Goal: Information Seeking & Learning: Learn about a topic

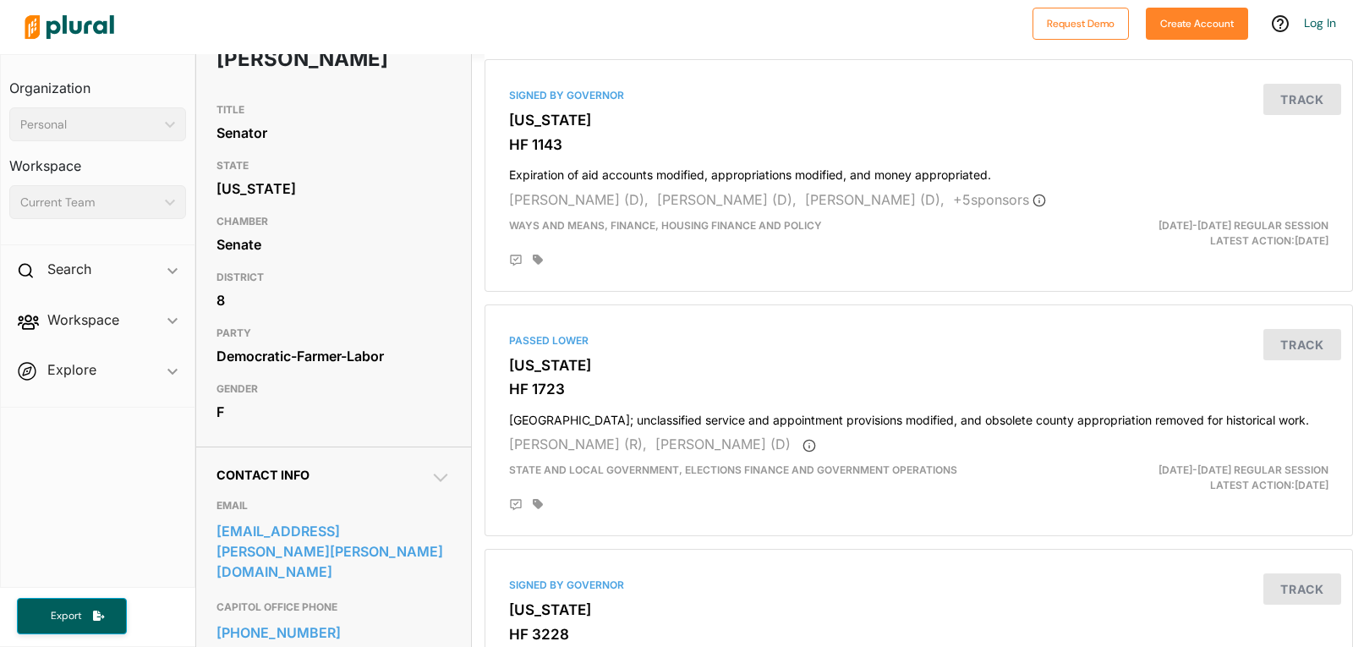
scroll to position [134, 0]
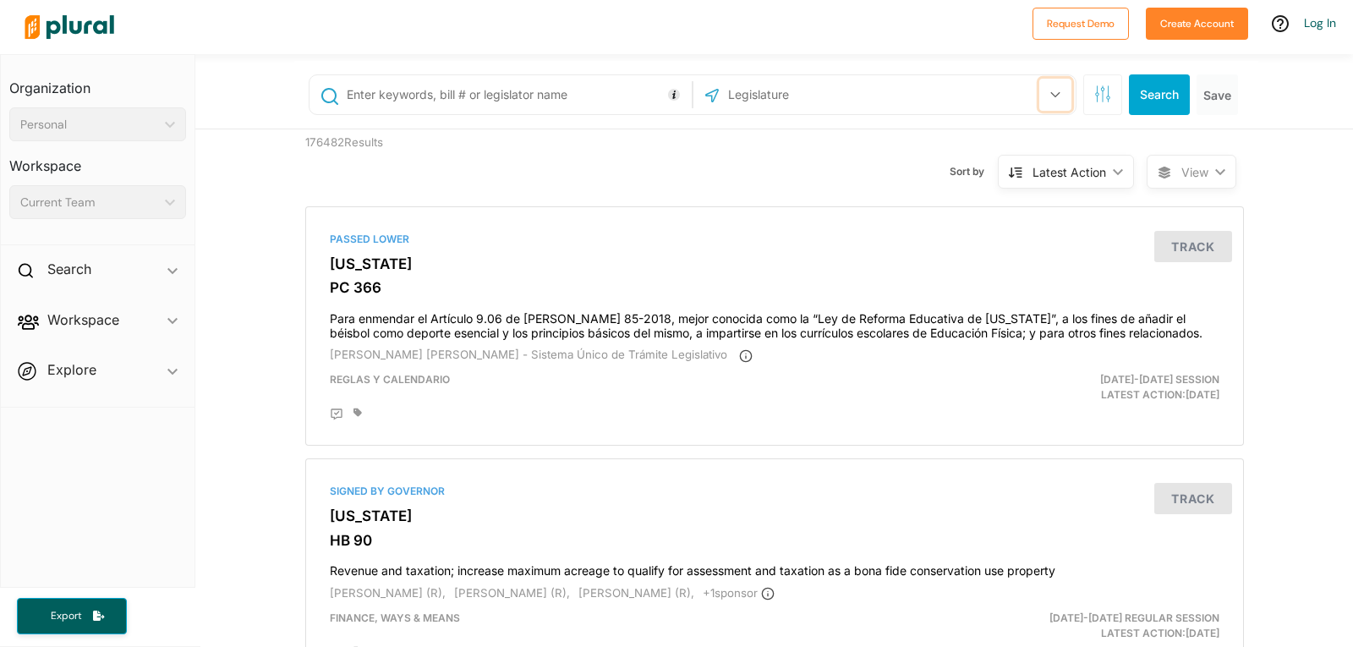
click at [1051, 95] on icon "button" at bounding box center [1056, 94] width 10 height 7
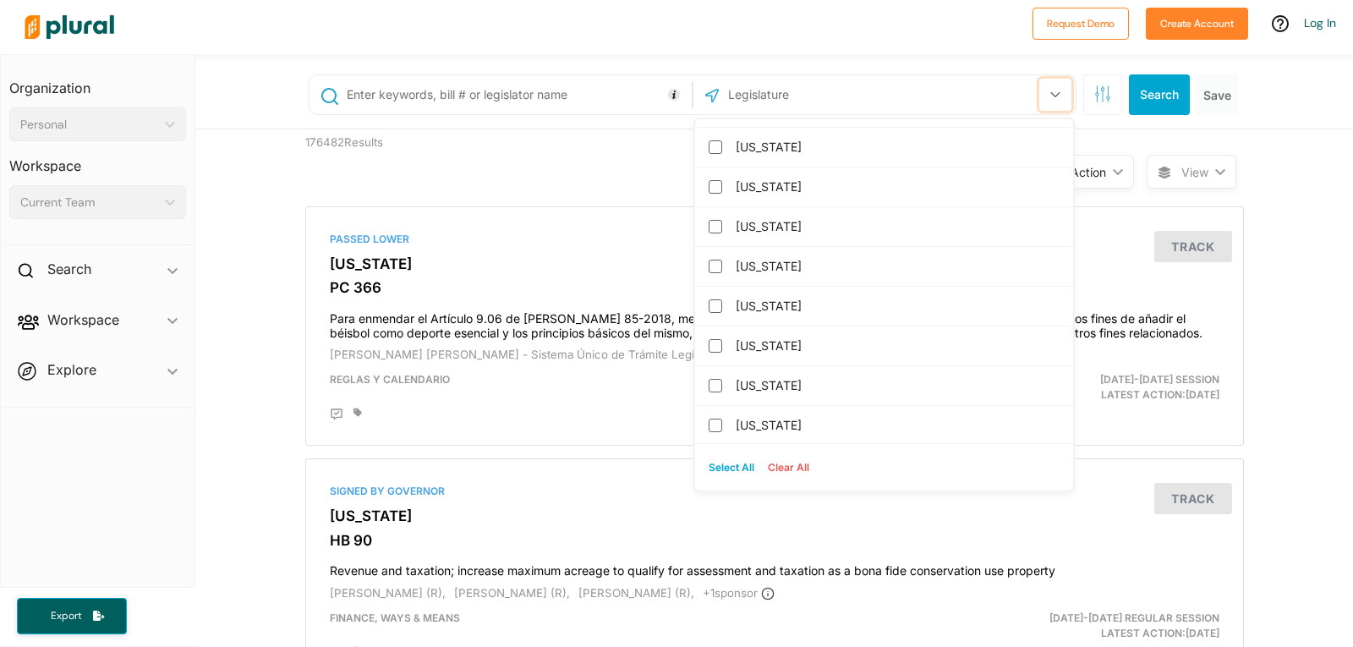
scroll to position [751, 0]
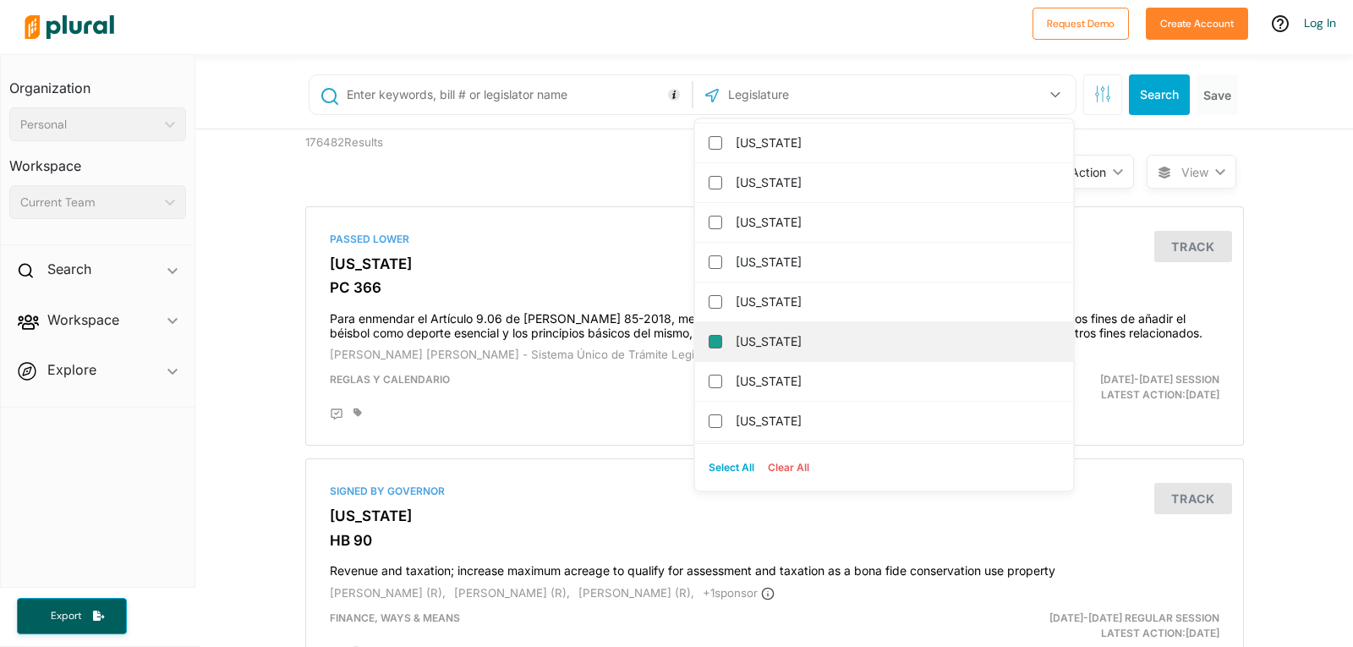
click at [709, 336] on input "[US_STATE]" at bounding box center [716, 342] width 14 height 14
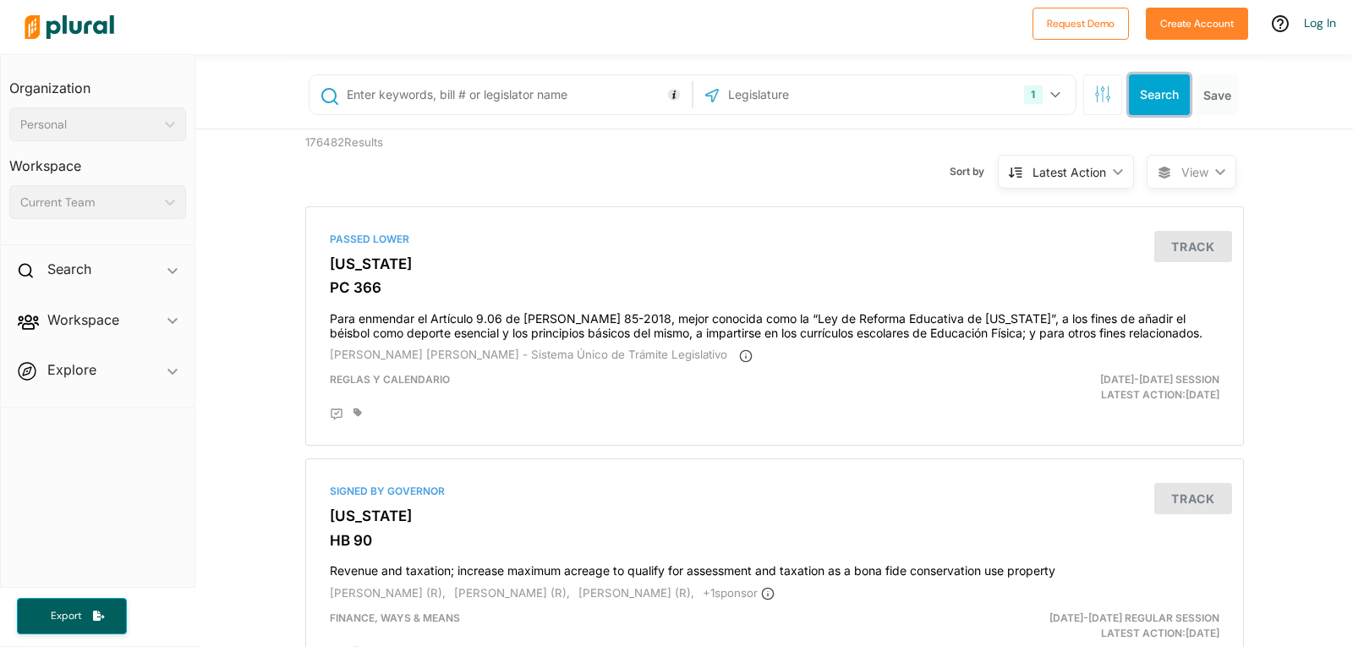
click at [1129, 88] on button "Search" at bounding box center [1159, 94] width 61 height 41
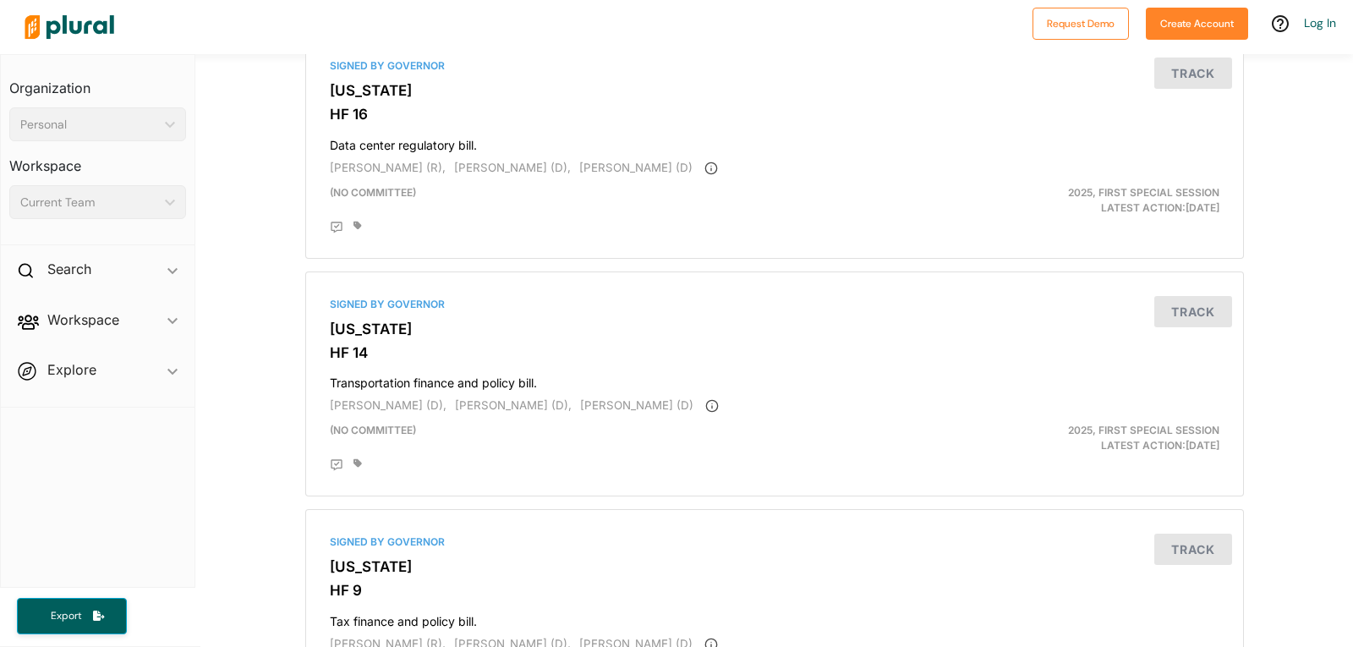
scroll to position [5635, 0]
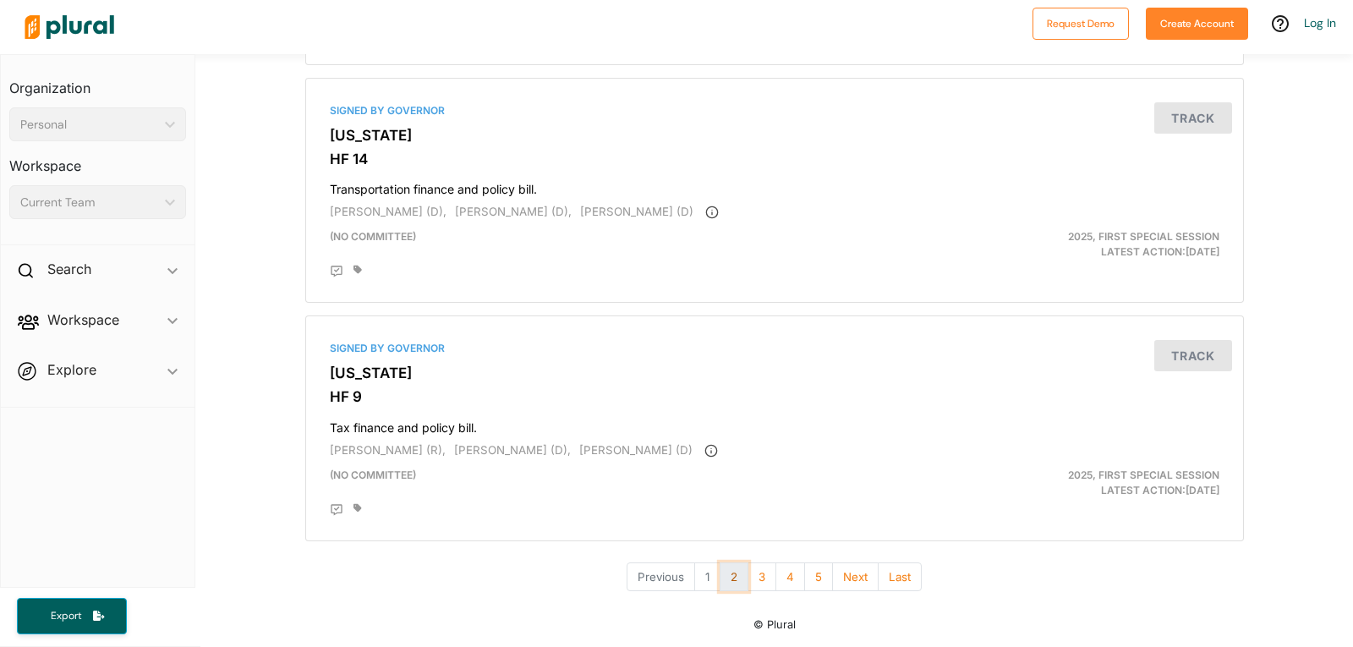
click at [730, 574] on button "2" at bounding box center [734, 578] width 29 height 30
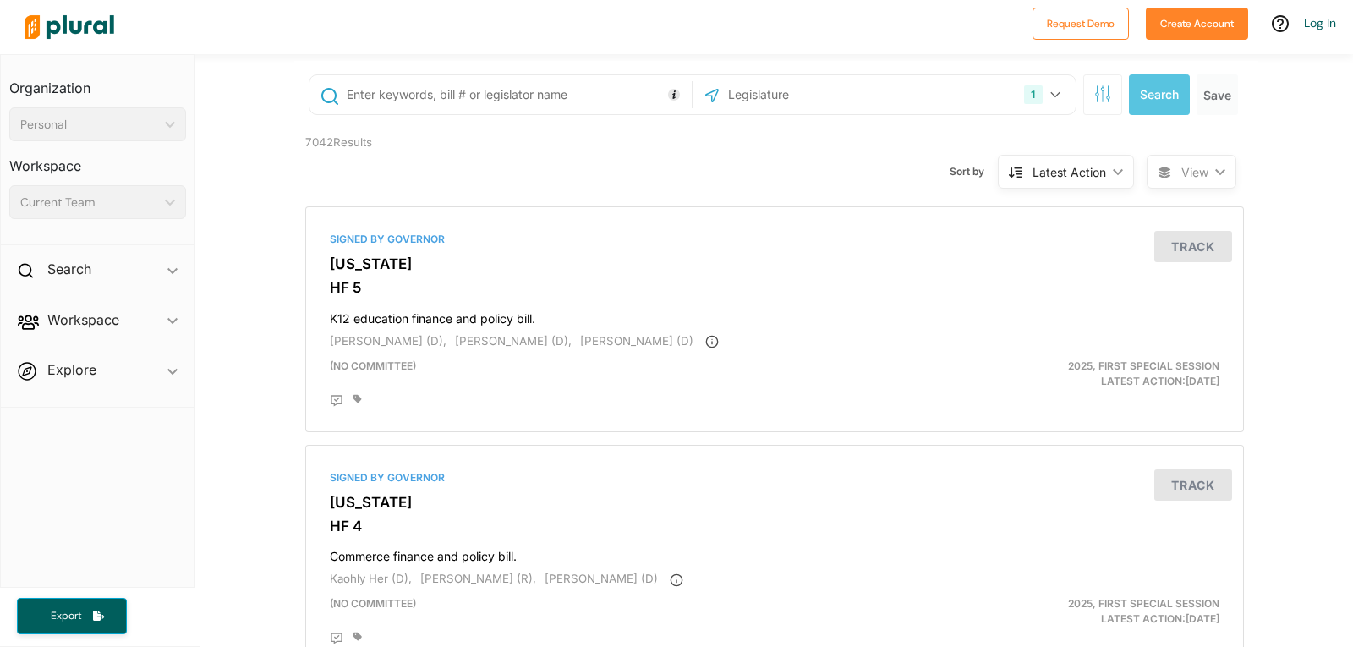
click at [377, 94] on input "text" at bounding box center [516, 95] width 343 height 32
type input "health"
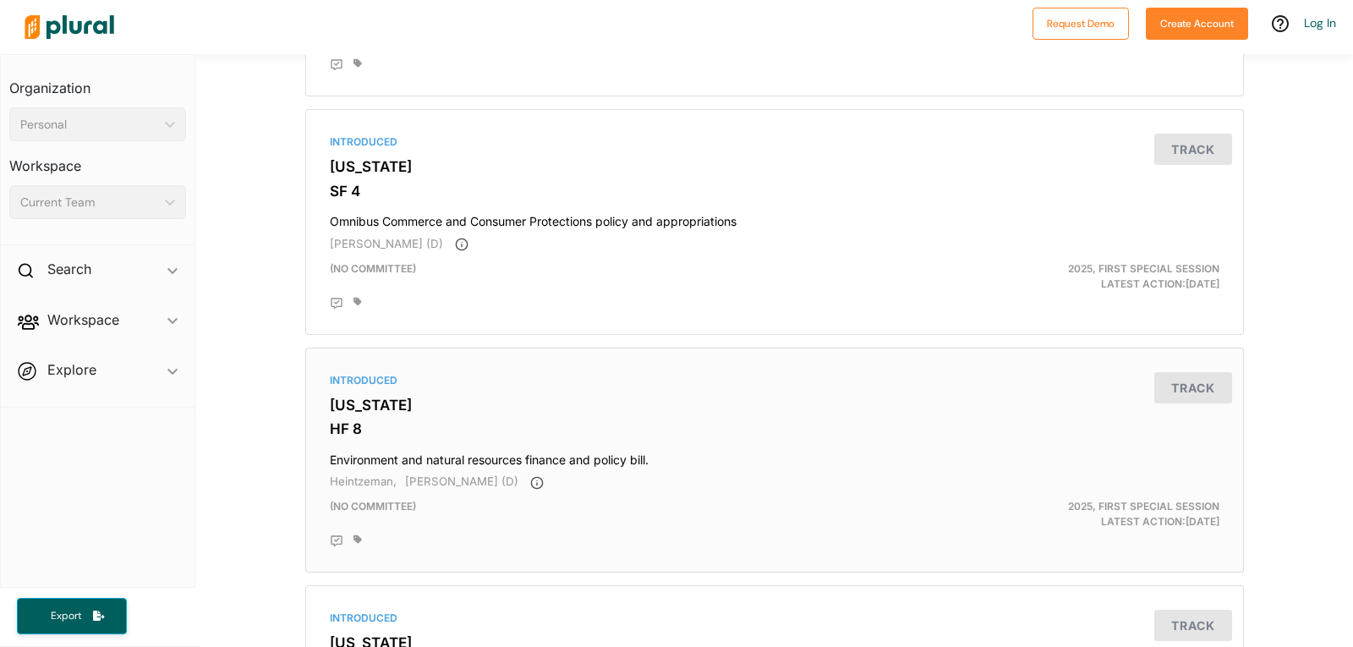
scroll to position [4856, 0]
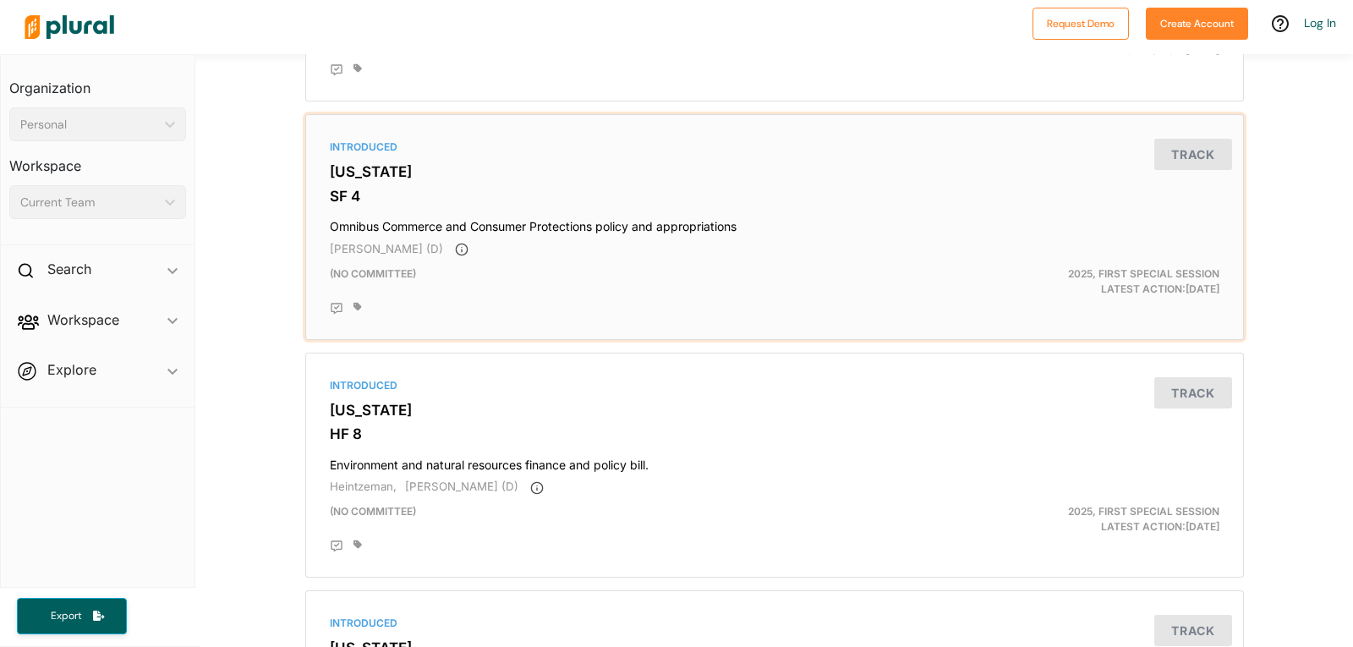
click at [340, 174] on h3 "[US_STATE]" at bounding box center [775, 171] width 890 height 17
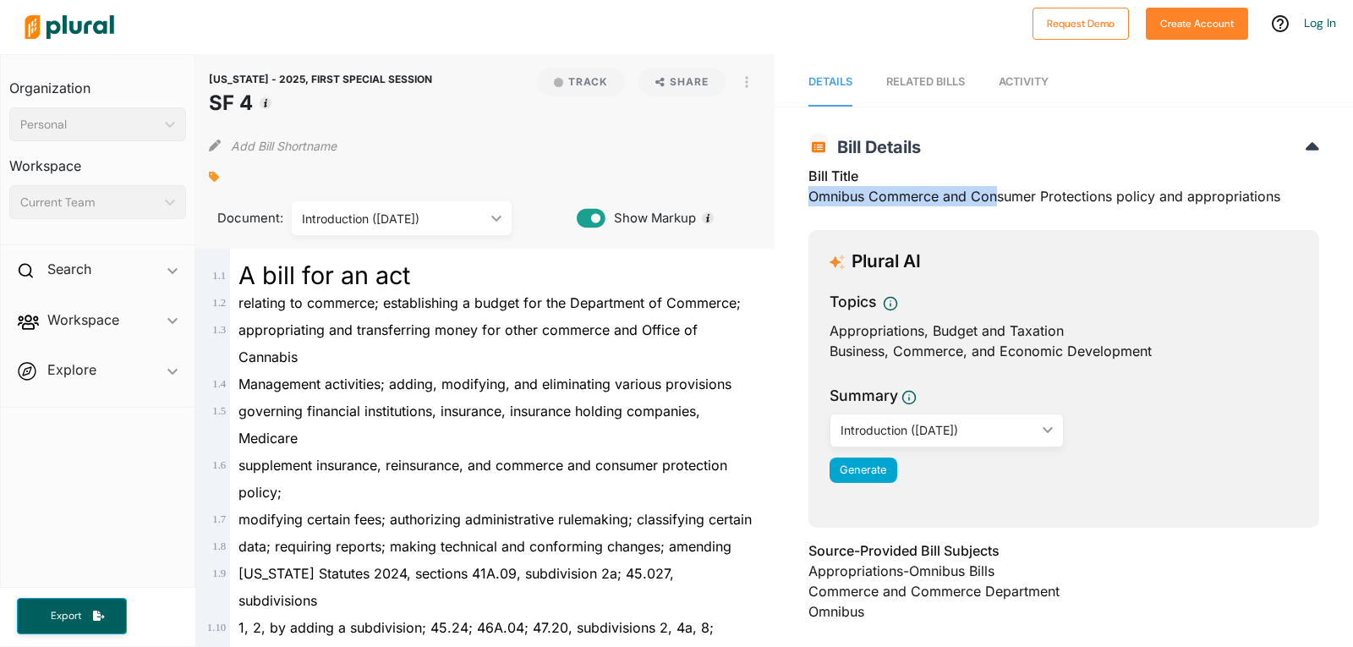
drag, startPoint x: 803, startPoint y: 197, endPoint x: 992, endPoint y: 200, distance: 189.5
click at [992, 200] on div "Bill Title Omnibus Commerce and Consumer Protections policy and appropriations" at bounding box center [1064, 191] width 511 height 51
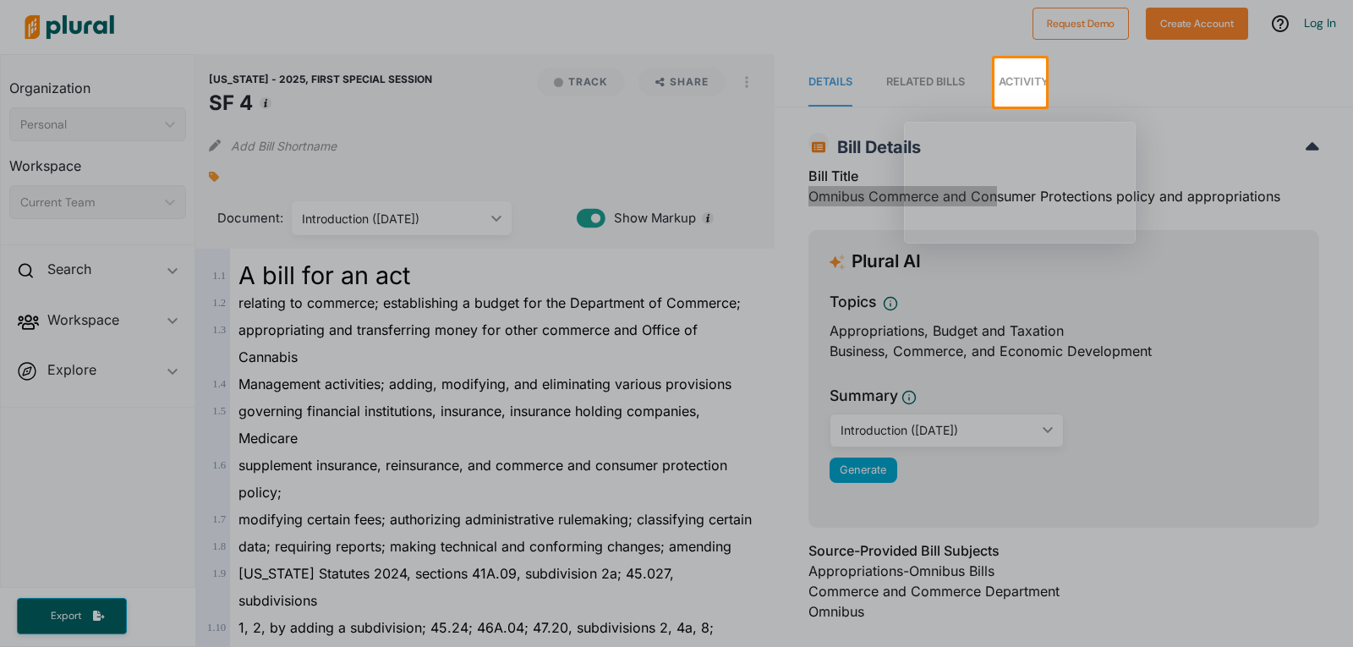
click at [953, 99] on div at bounding box center [497, 82] width 995 height 48
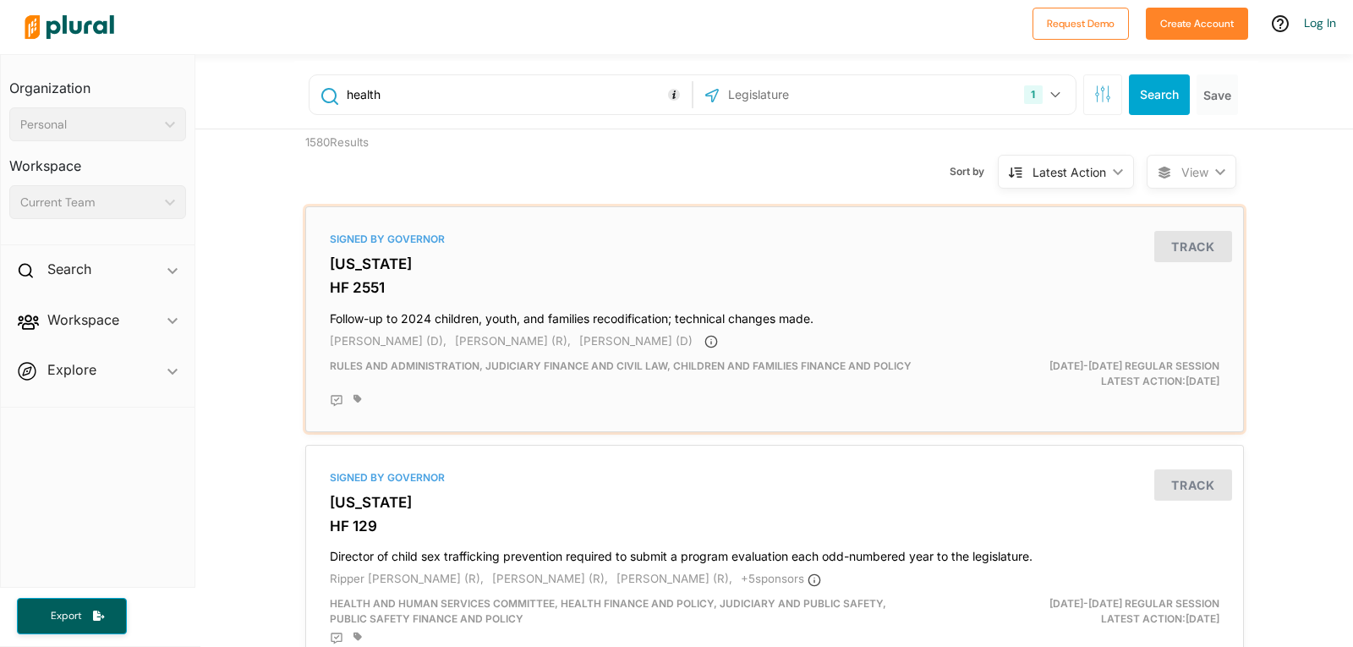
click at [480, 316] on h4 "Follow-up to 2024 children, youth, and families recodification; technical chang…" at bounding box center [775, 315] width 890 height 23
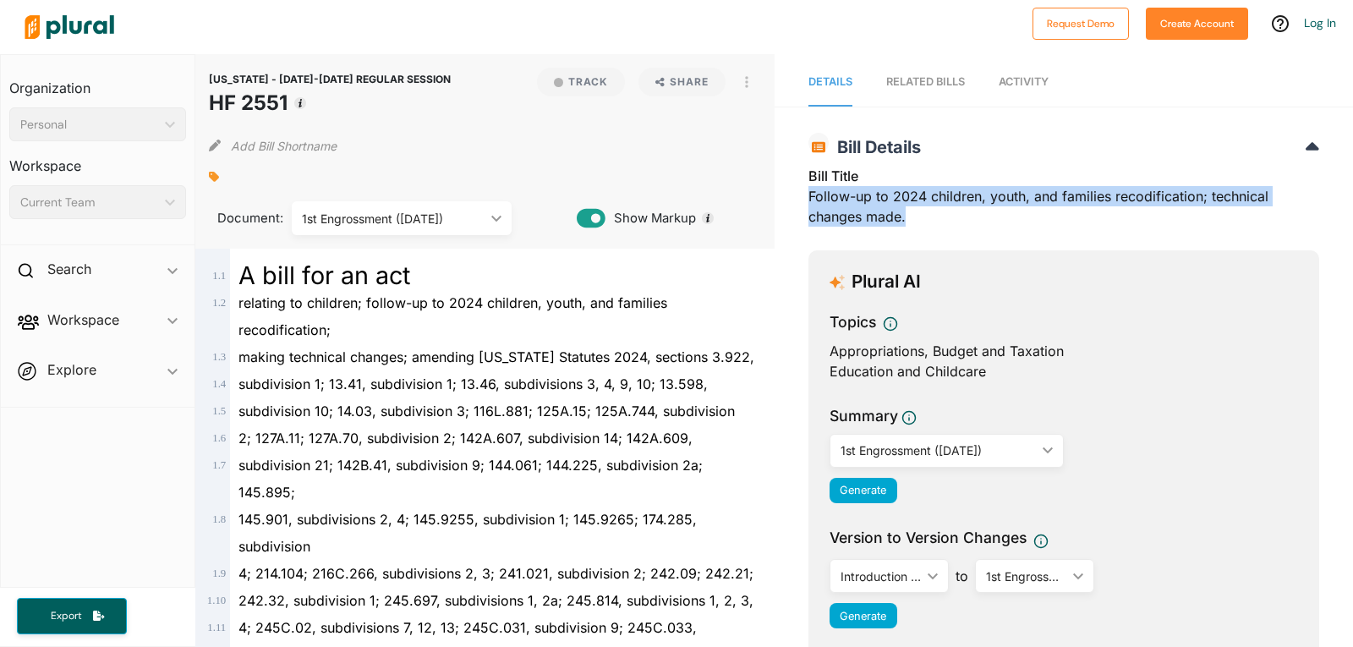
drag, startPoint x: 802, startPoint y: 198, endPoint x: 925, endPoint y: 217, distance: 124.9
click at [925, 217] on div "Bill Title Follow-up to 2024 children, youth, and families recodification; tech…" at bounding box center [1064, 201] width 511 height 71
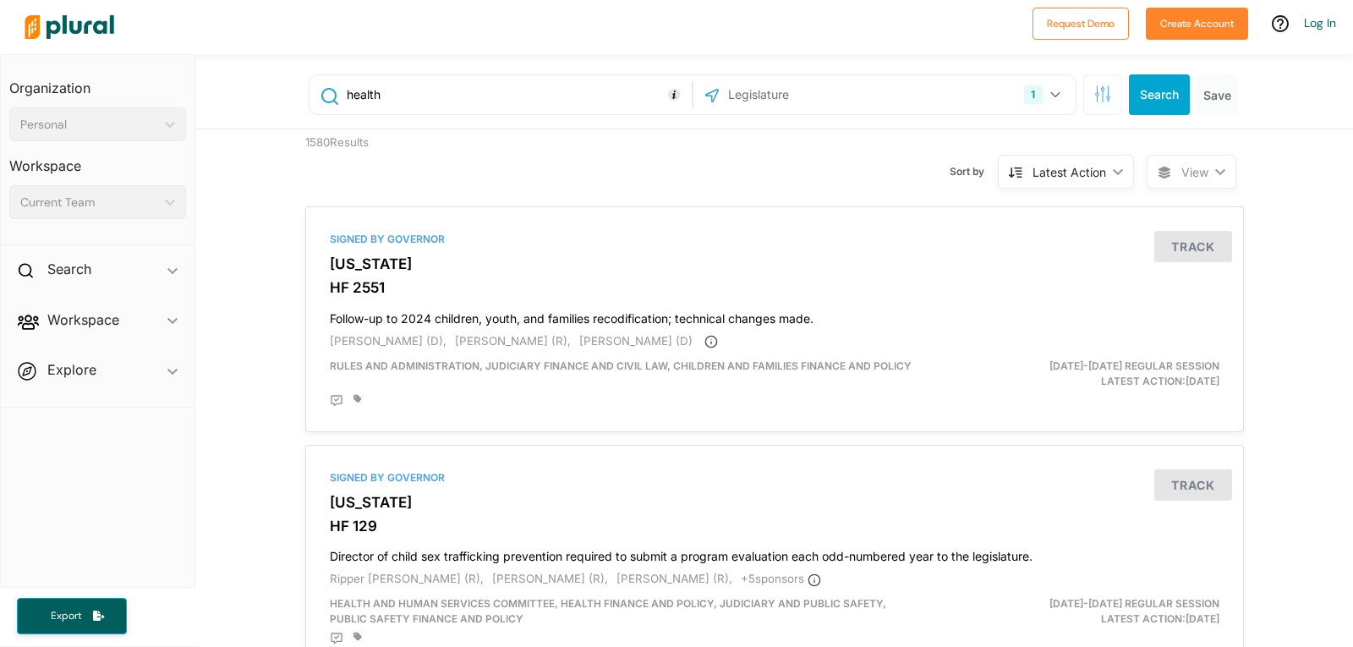
click at [345, 95] on input "health" at bounding box center [516, 95] width 343 height 32
drag, startPoint x: 429, startPoint y: 93, endPoint x: 338, endPoint y: 98, distance: 90.7
click at [345, 98] on input "mental health" at bounding box center [516, 95] width 343 height 32
type input "environment"
